Goal: Task Accomplishment & Management: Use online tool/utility

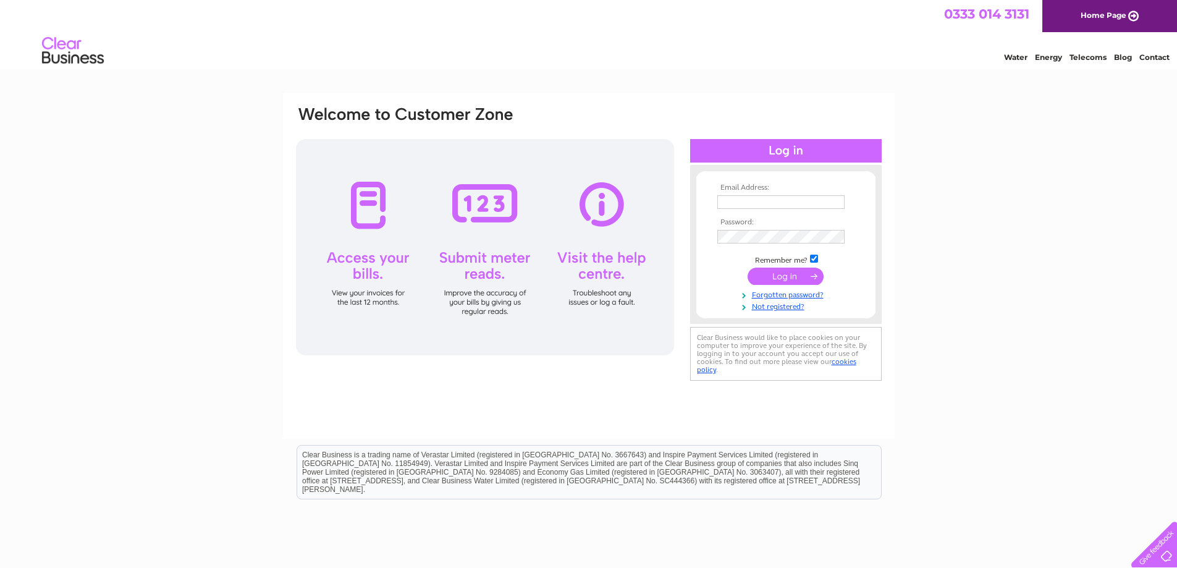
click at [781, 206] on input "text" at bounding box center [780, 202] width 127 height 14
type input "[PERSON_NAME][EMAIL_ADDRESS][DOMAIN_NAME]"
click at [815, 255] on input "checkbox" at bounding box center [814, 258] width 8 height 8
checkbox input "false"
click at [801, 283] on input "submit" at bounding box center [785, 275] width 76 height 17
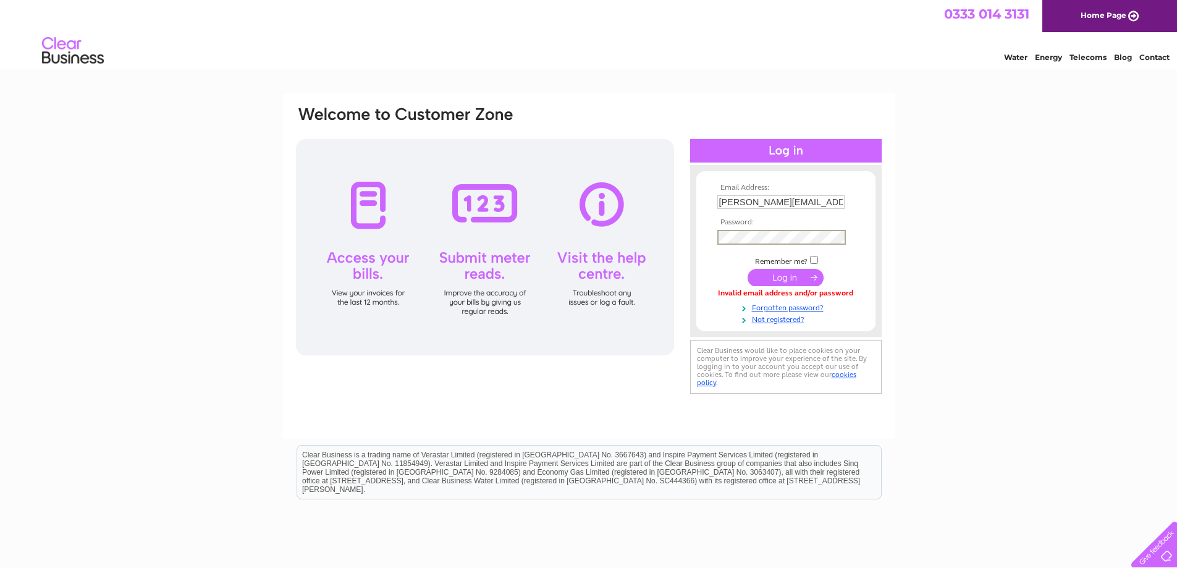
click at [792, 266] on td at bounding box center [785, 277] width 143 height 23
click at [789, 280] on input "submit" at bounding box center [785, 275] width 76 height 17
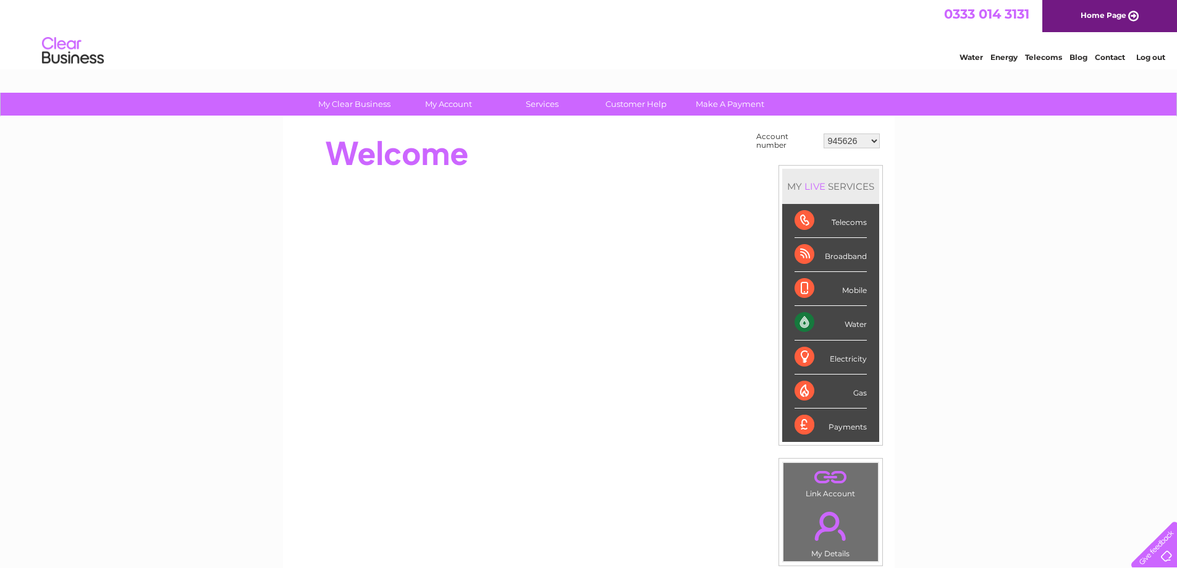
click at [871, 139] on select "945626 987848 1093590 1093591 1123744 30315949 30316772" at bounding box center [851, 140] width 56 height 15
select select "30315949"
click at [823, 133] on select "945626 987848 1093590 1093591 1123744 30315949 30316772" at bounding box center [851, 140] width 56 height 15
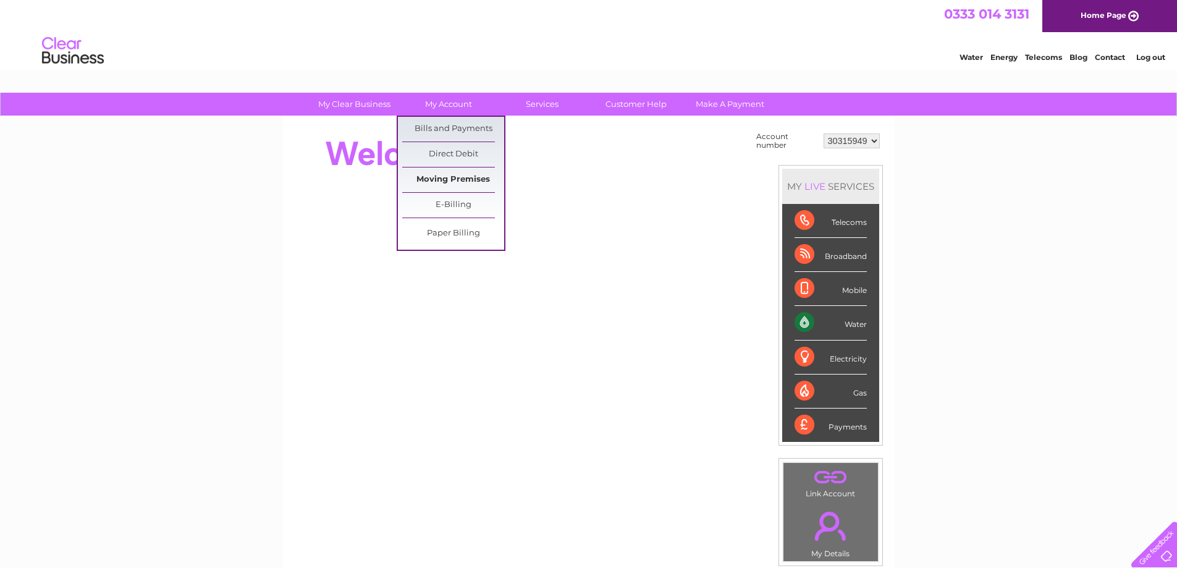
click at [474, 177] on link "Moving Premises" at bounding box center [453, 179] width 102 height 25
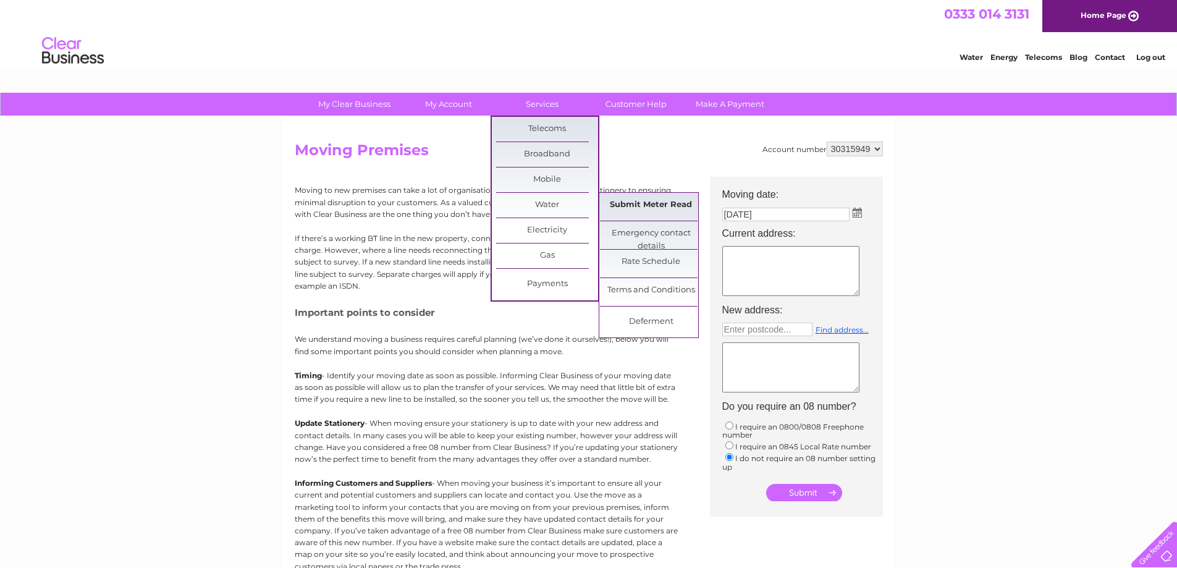
click at [617, 204] on link "Submit Meter Read" at bounding box center [651, 205] width 102 height 25
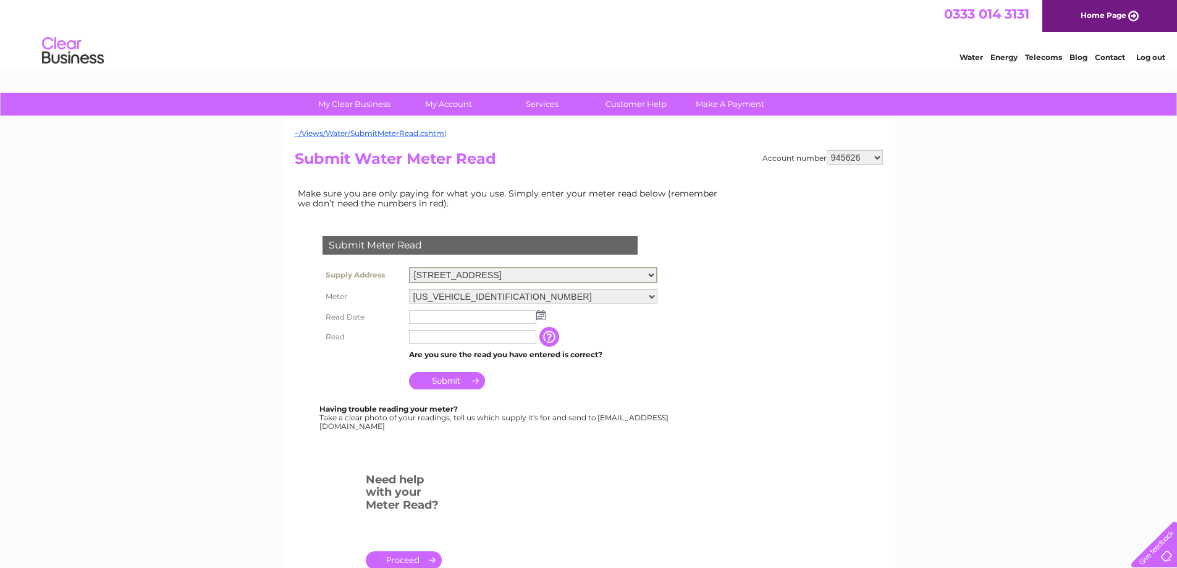
click at [653, 270] on select "[STREET_ADDRESS]" at bounding box center [533, 275] width 248 height 16
click at [653, 270] on select "Scrap Yard, Mill Park, Galashiels, Selkirkshire, TD1 2HD Garage, Mill Park, Gal…" at bounding box center [533, 275] width 248 height 16
click at [877, 154] on select "945626 987848 1093590 1093591 1123744 30315949 30316772" at bounding box center [854, 157] width 56 height 15
select select "30315949"
click at [826, 150] on select "945626 987848 1093590 1093591 1123744 30315949 30316772" at bounding box center [854, 157] width 56 height 15
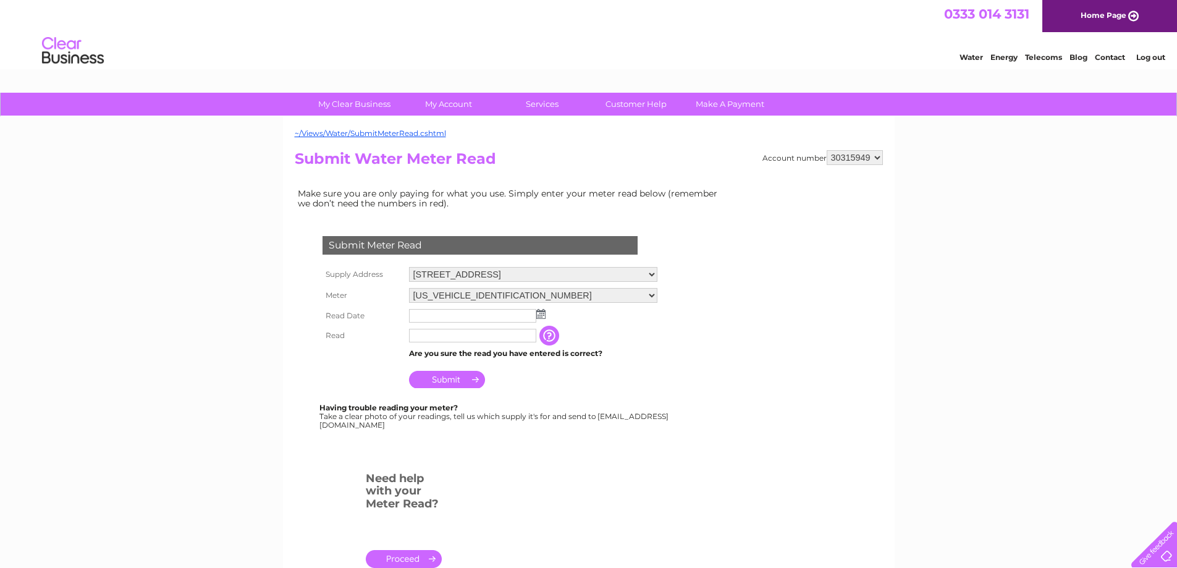
click at [544, 312] on img at bounding box center [540, 314] width 9 height 10
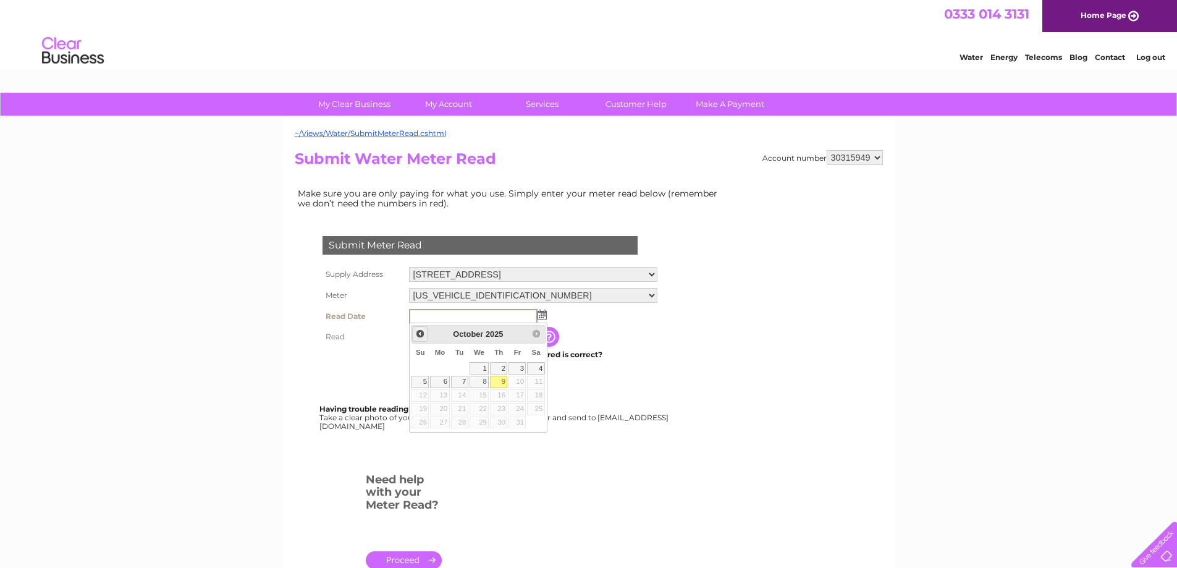
click at [421, 335] on span "Prev" at bounding box center [420, 334] width 10 height 10
click at [444, 421] on link "29" at bounding box center [439, 422] width 19 height 12
type input "2025/09/29"
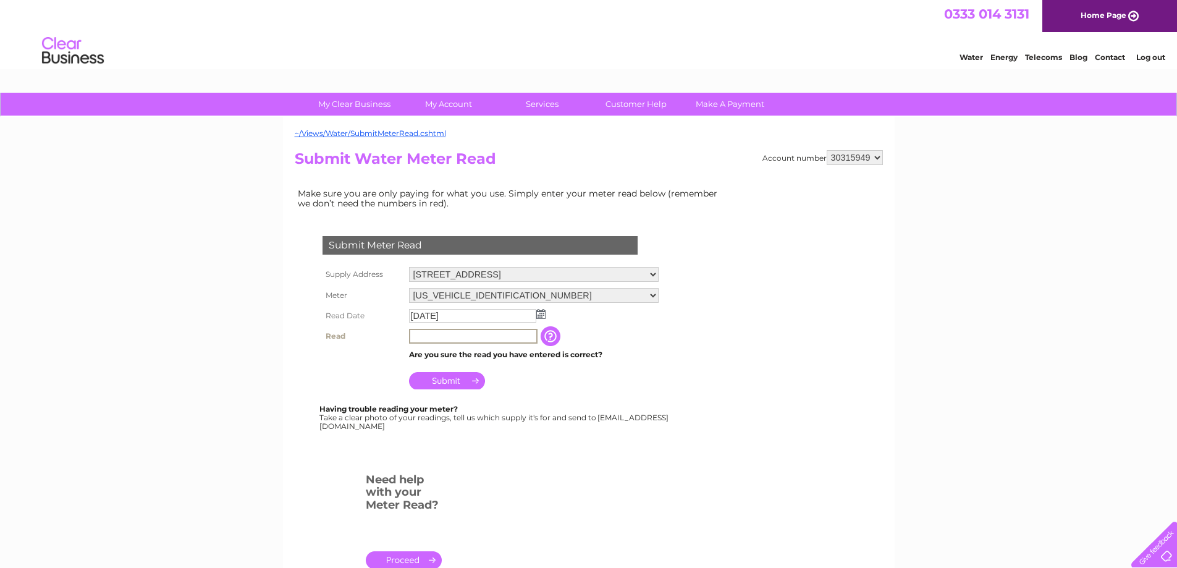
click at [493, 330] on input "text" at bounding box center [473, 336] width 128 height 15
click at [546, 333] on input "button" at bounding box center [551, 336] width 22 height 20
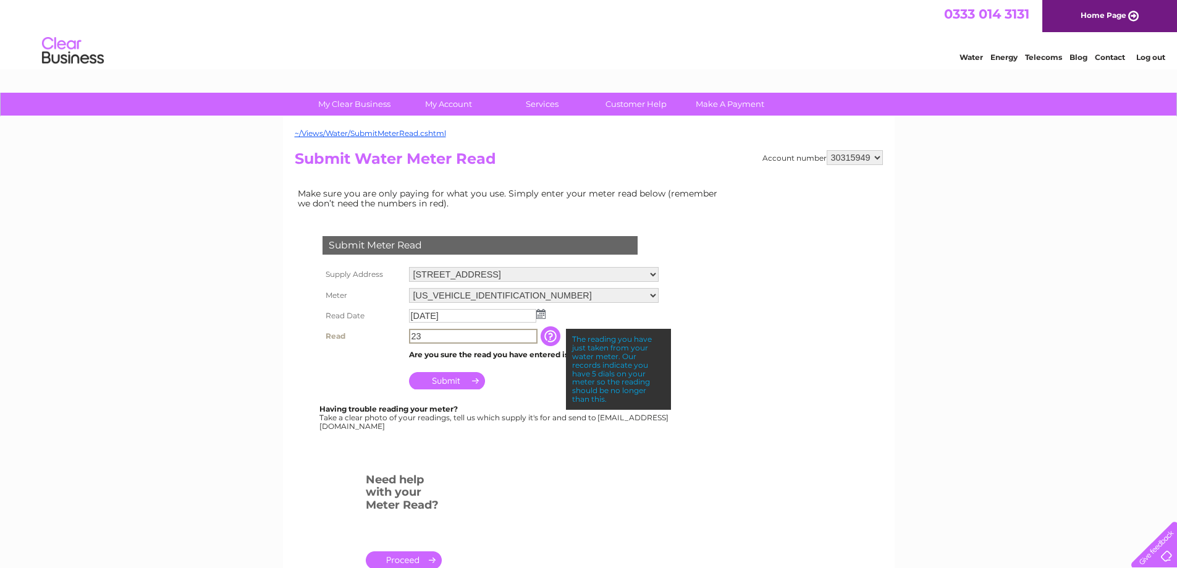
drag, startPoint x: 436, startPoint y: 342, endPoint x: 376, endPoint y: 342, distance: 59.9
click at [376, 342] on tr "Read 23 The reading you have just taken from your water meter. Our records indi…" at bounding box center [490, 335] width 342 height 21
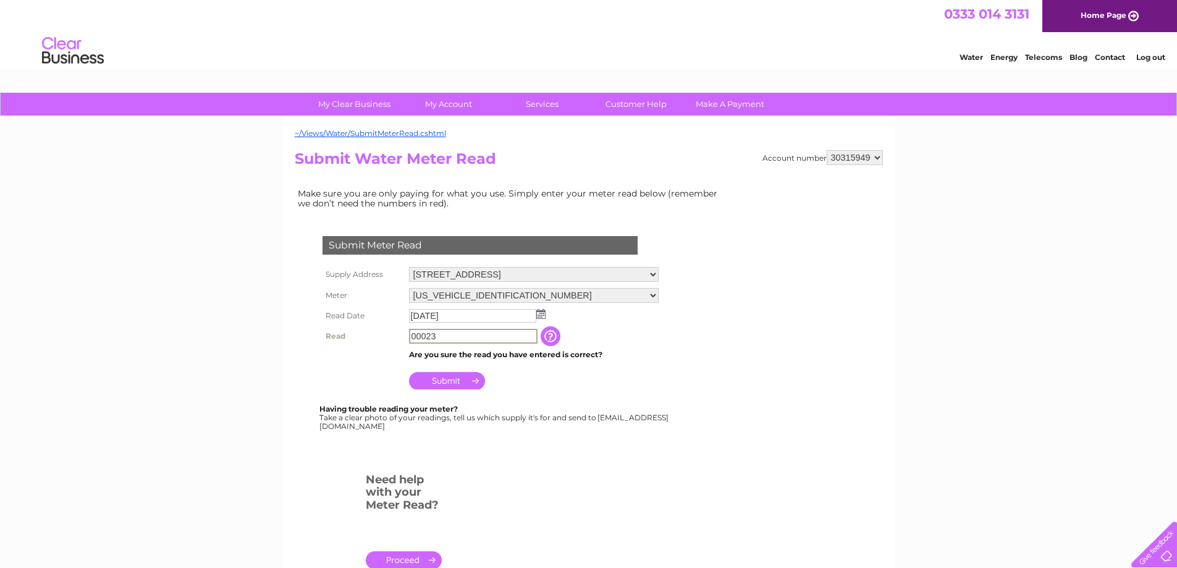
type input "00023"
click at [547, 338] on input "button" at bounding box center [551, 336] width 22 height 20
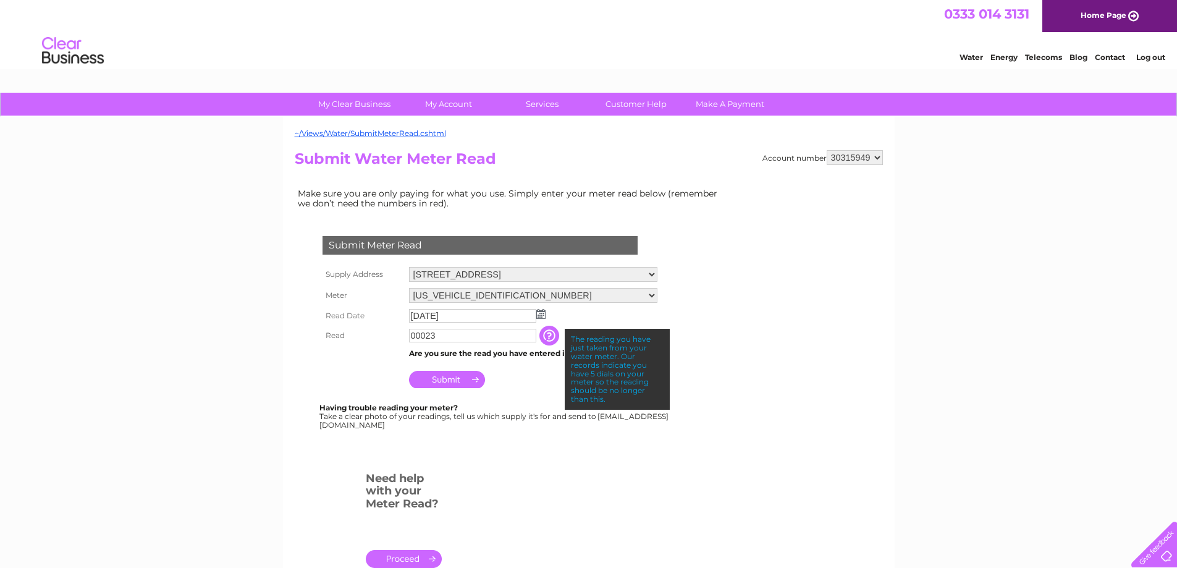
click at [469, 380] on input "Submit" at bounding box center [447, 379] width 76 height 17
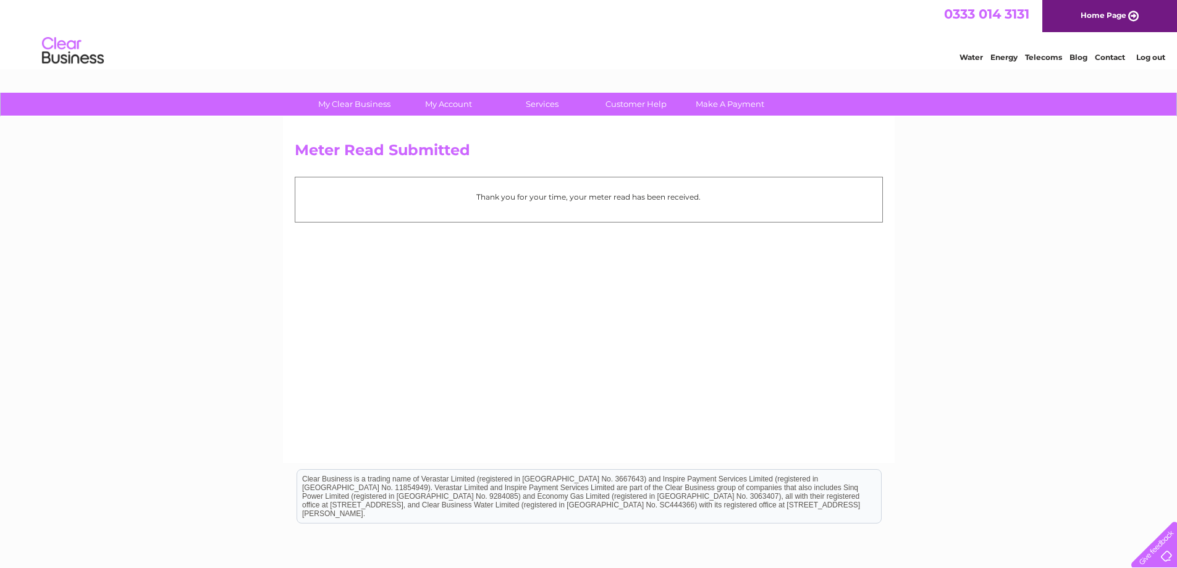
click at [1151, 56] on link "Log out" at bounding box center [1150, 56] width 29 height 9
